Goal: Find contact information: Find contact information

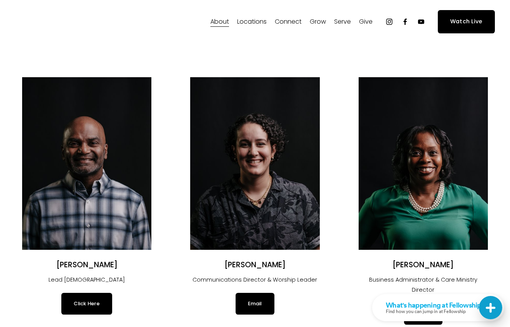
click at [259, 314] on link "Email" at bounding box center [255, 304] width 38 height 22
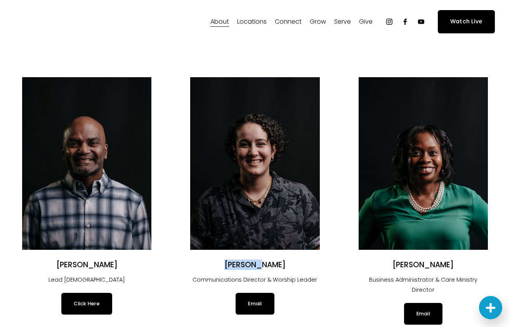
drag, startPoint x: 227, startPoint y: 265, endPoint x: 258, endPoint y: 268, distance: 31.2
click at [258, 268] on h2 "[PERSON_NAME]" at bounding box center [254, 266] width 129 height 10
copy h2 "[PERSON_NAME]"
click at [257, 26] on span "Locations" at bounding box center [252, 21] width 30 height 11
click at [255, 22] on span "Locations" at bounding box center [252, 21] width 30 height 11
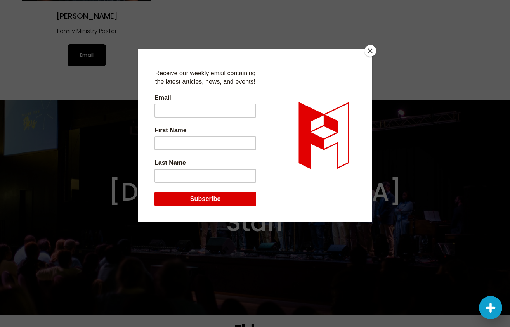
scroll to position [1865, 0]
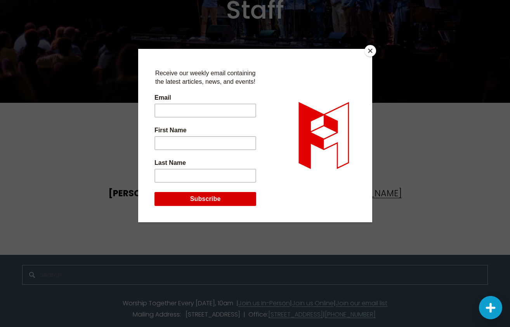
click at [370, 49] on button "Close" at bounding box center [371, 51] width 12 height 12
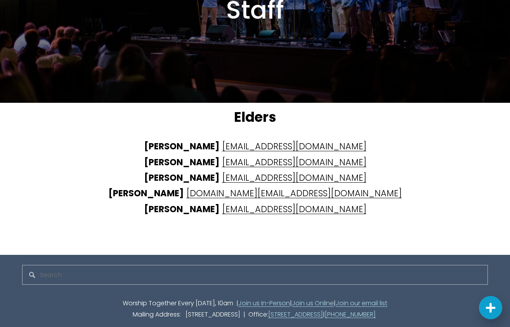
copy link "[STREET_ADDRESS]"
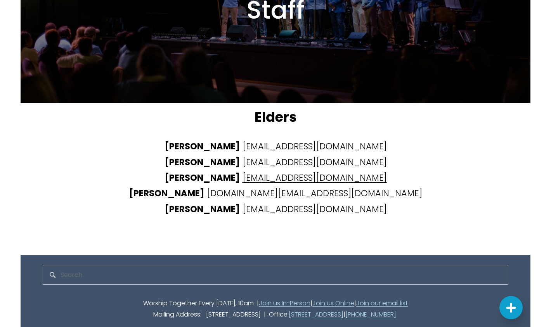
scroll to position [1872, 0]
